Goal: Task Accomplishment & Management: Use online tool/utility

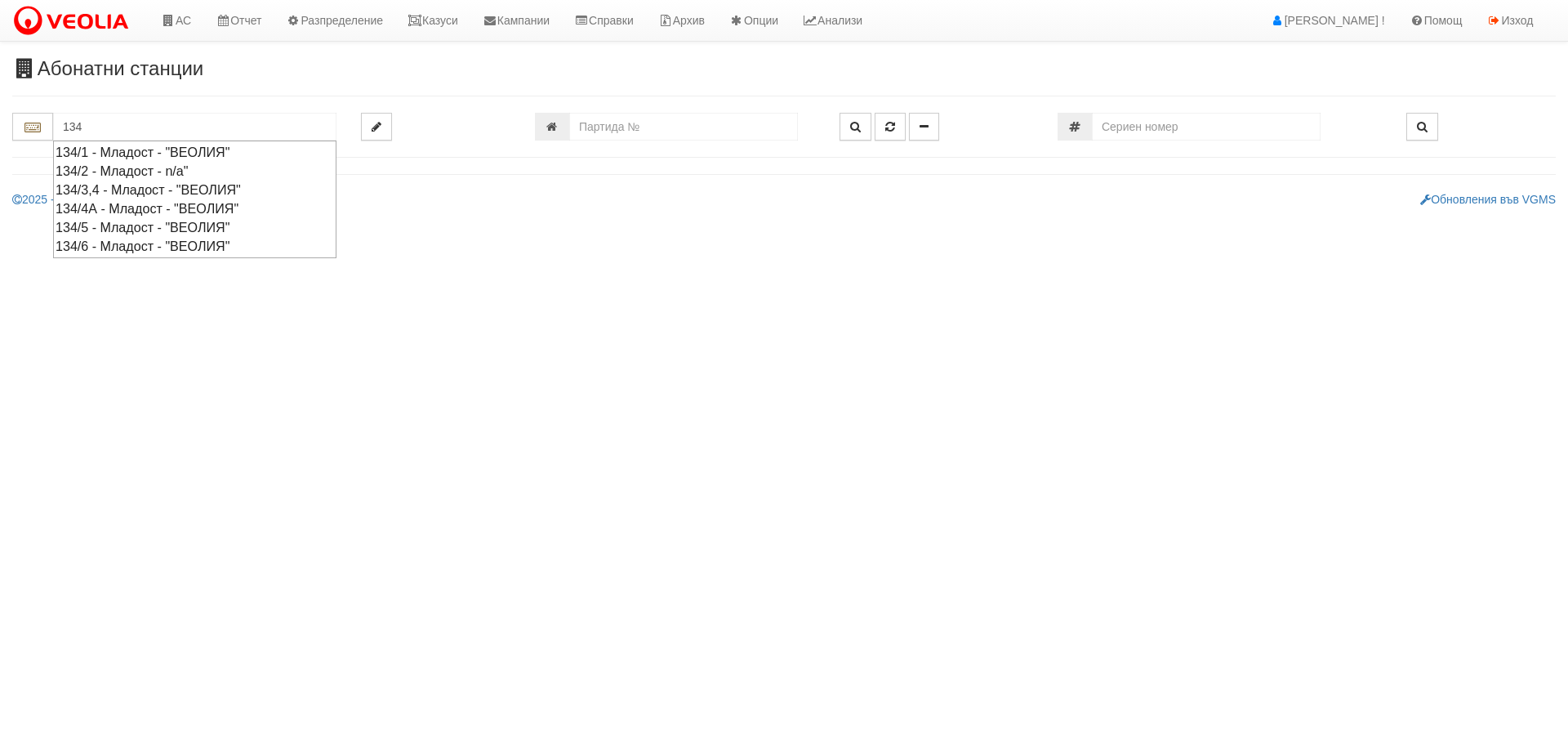
click at [188, 246] on div "134/6 - Младост - "ВЕОЛИЯ"" at bounding box center [195, 246] width 278 height 19
type input "134/6 - Младост - "ВЕОЛИЯ""
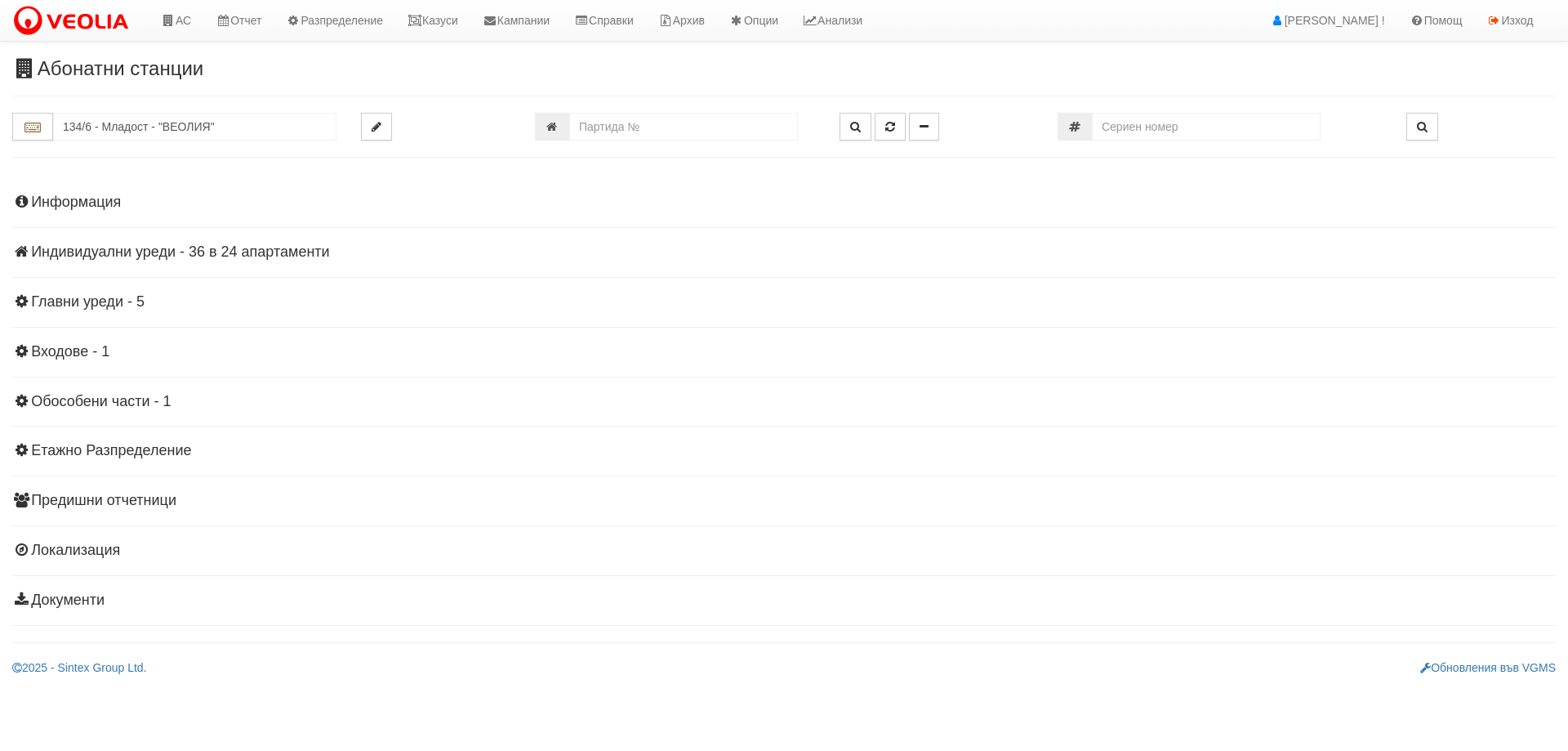
click at [212, 257] on h4 "Индивидуални уреди - 36 в 24 апартаменти" at bounding box center [783, 252] width 1543 height 16
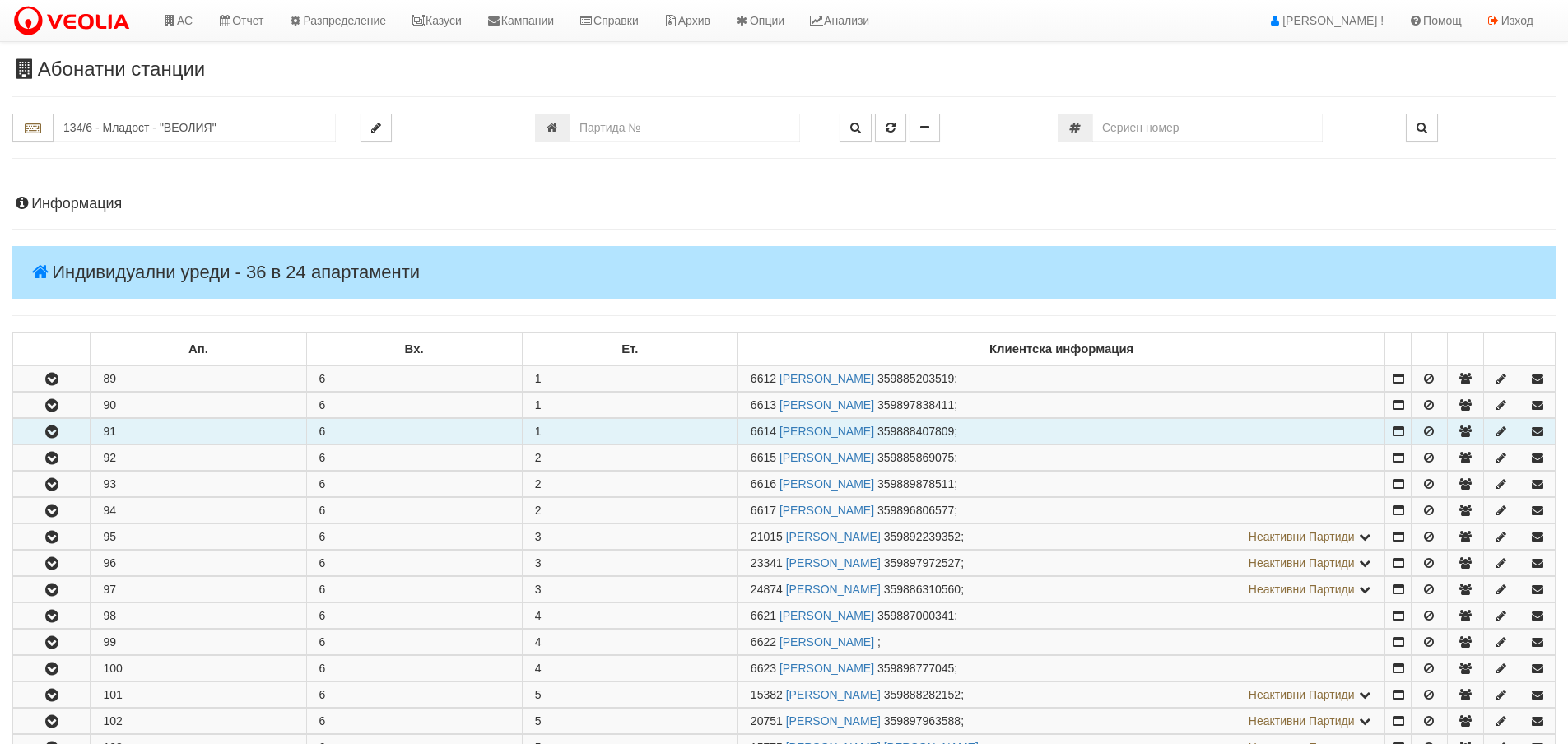
click at [52, 440] on button "button" at bounding box center [51, 431] width 77 height 25
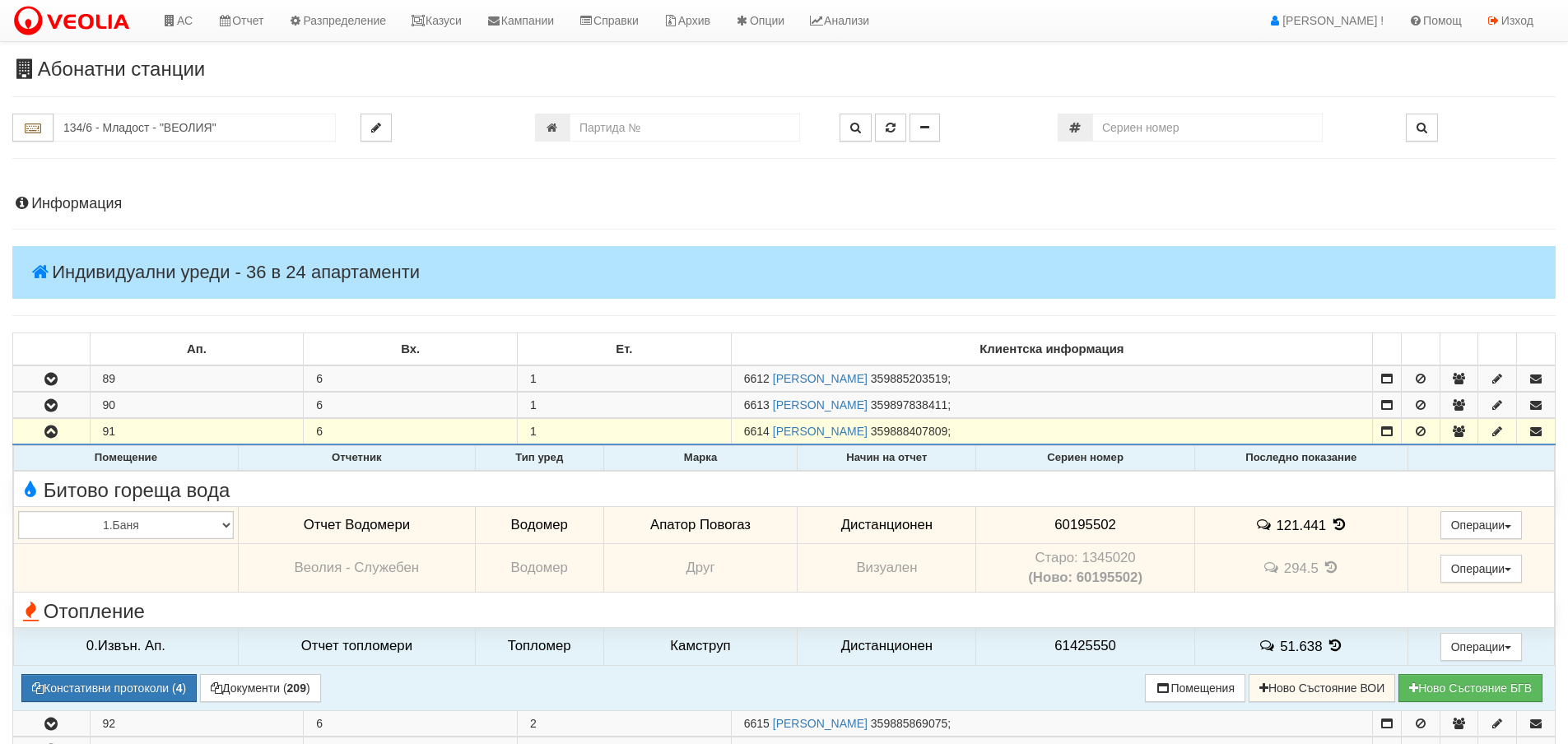
click at [1330, 527] on icon at bounding box center [1338, 525] width 18 height 14
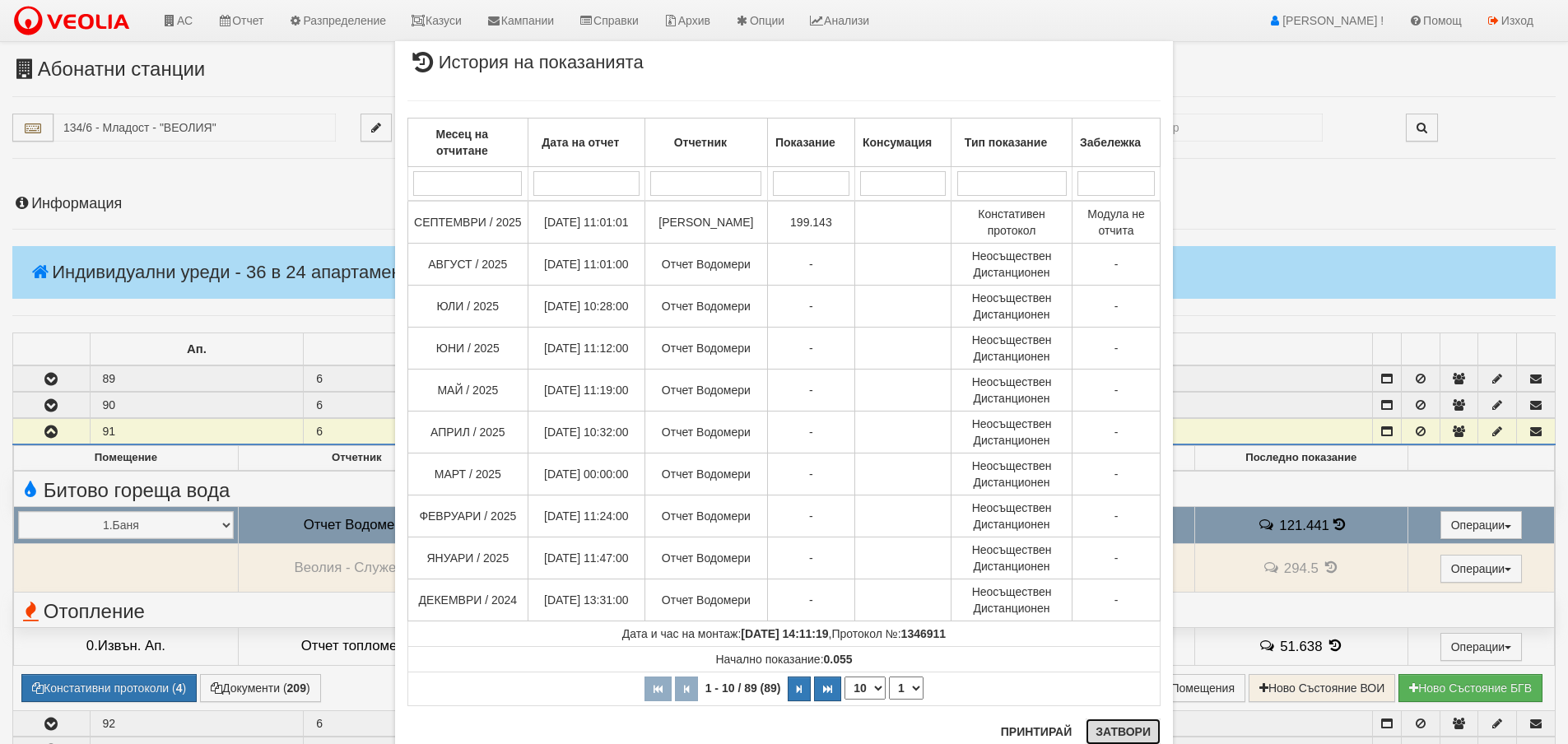
click at [1119, 727] on button "Затвори" at bounding box center [1122, 731] width 75 height 27
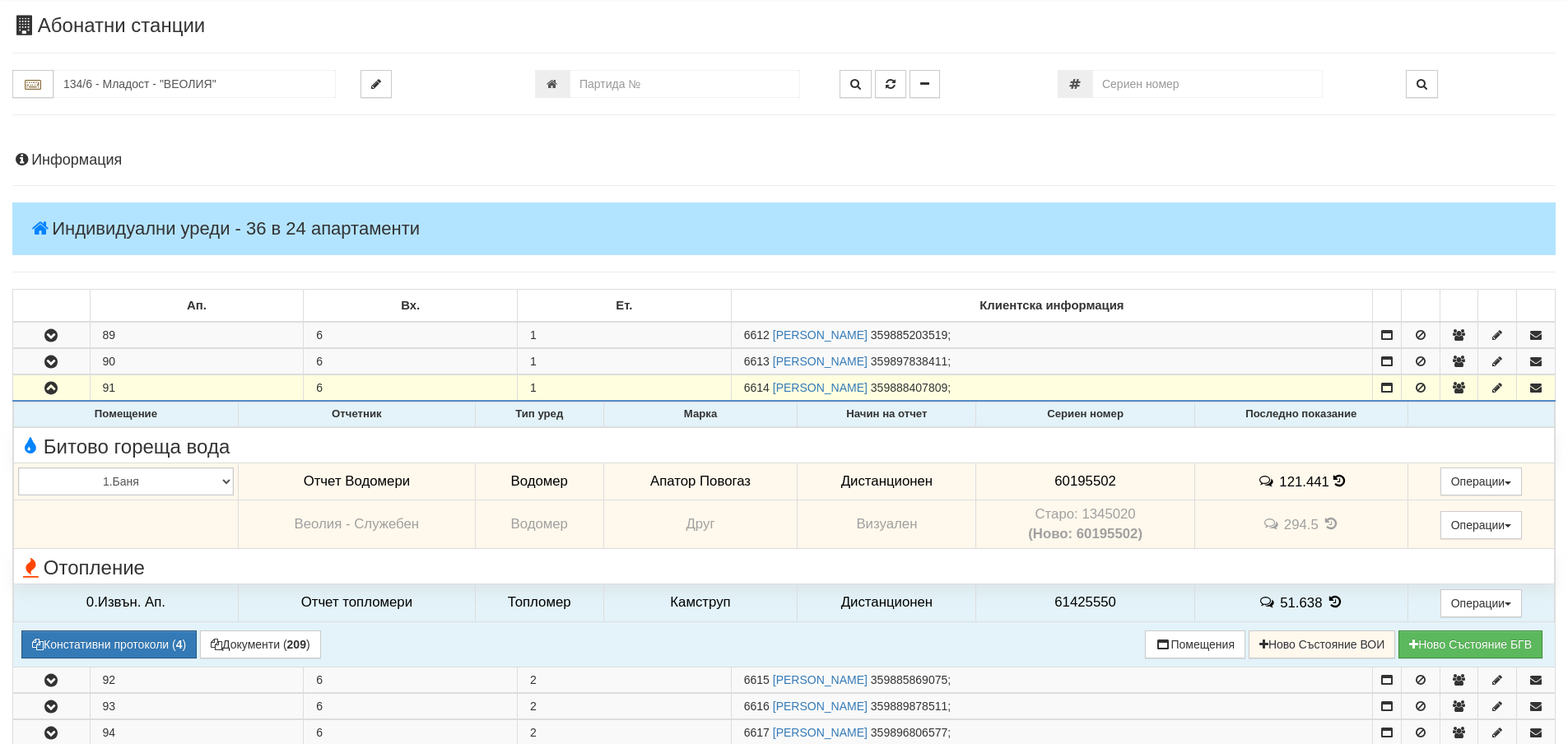
scroll to position [83, 0]
